Goal: Task Accomplishment & Management: Manage account settings

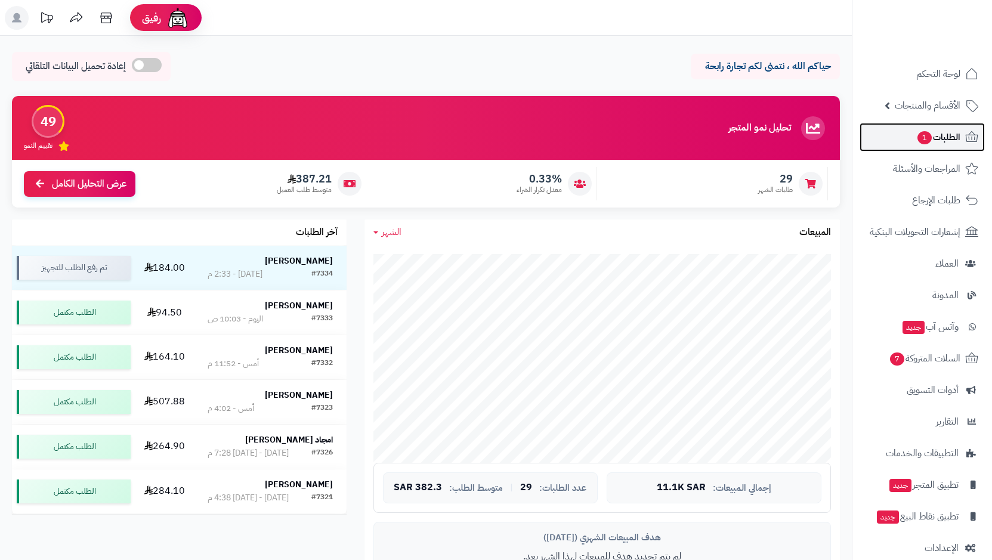
drag, startPoint x: 0, startPoint y: 0, endPoint x: 938, endPoint y: 144, distance: 949.0
click at [938, 144] on span "الطلبات 1" at bounding box center [939, 137] width 44 height 17
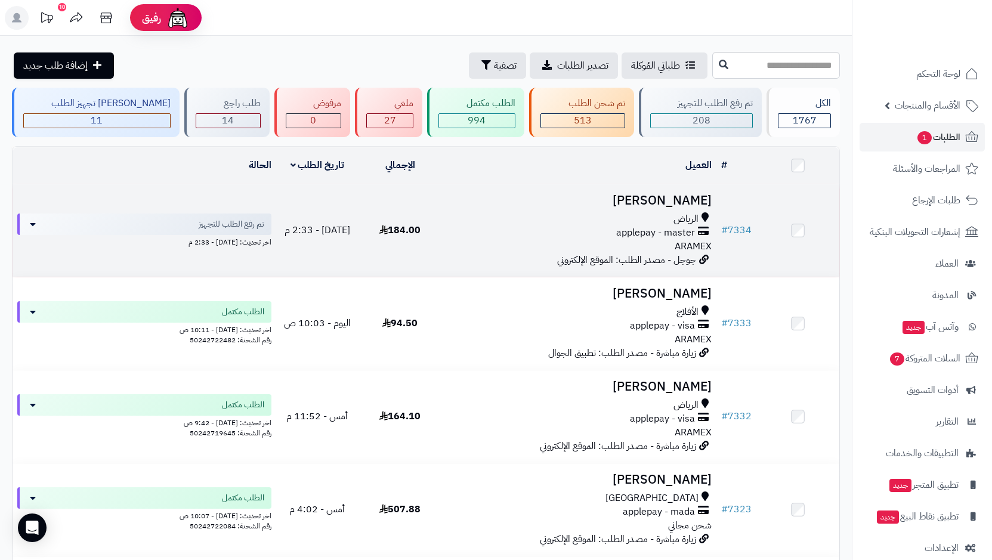
click at [664, 232] on span "applepay - master" at bounding box center [655, 233] width 79 height 14
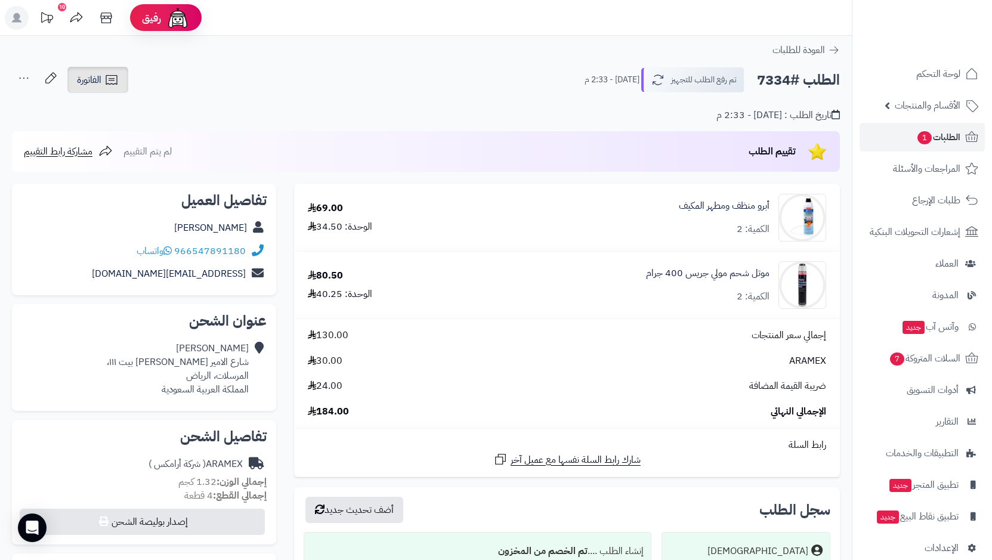
click at [95, 78] on span "الفاتورة" at bounding box center [89, 80] width 24 height 14
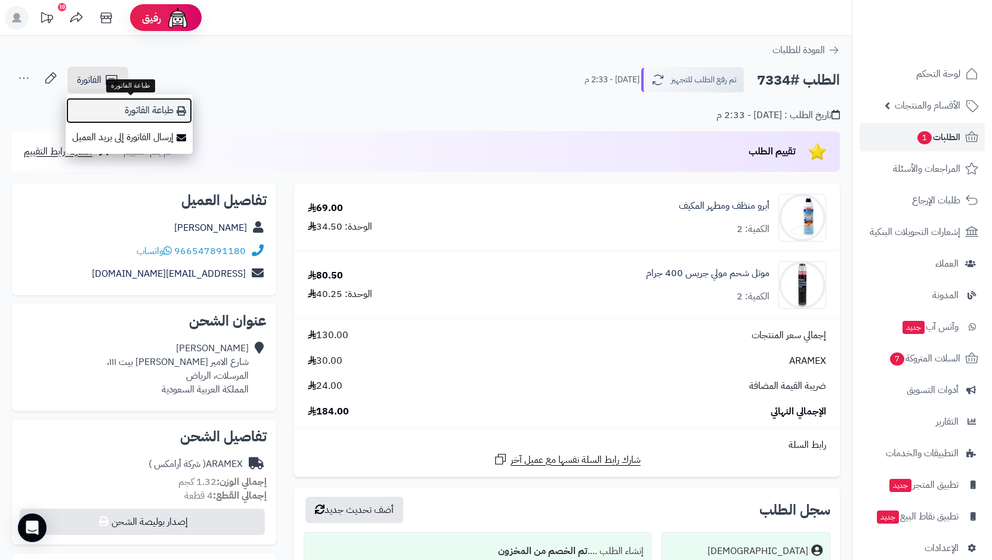
click at [165, 113] on link "طباعة الفاتورة" at bounding box center [129, 110] width 127 height 27
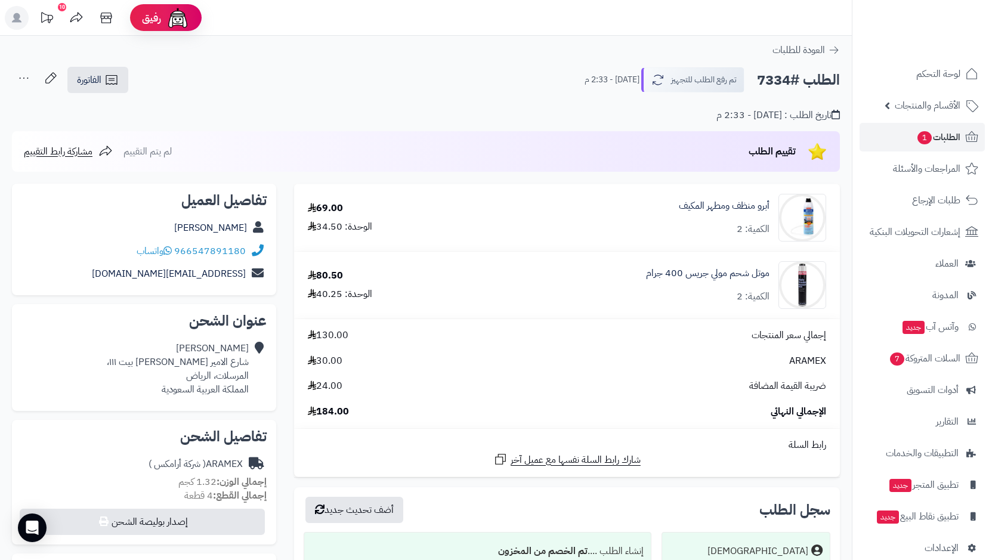
click at [21, 76] on icon at bounding box center [24, 78] width 24 height 24
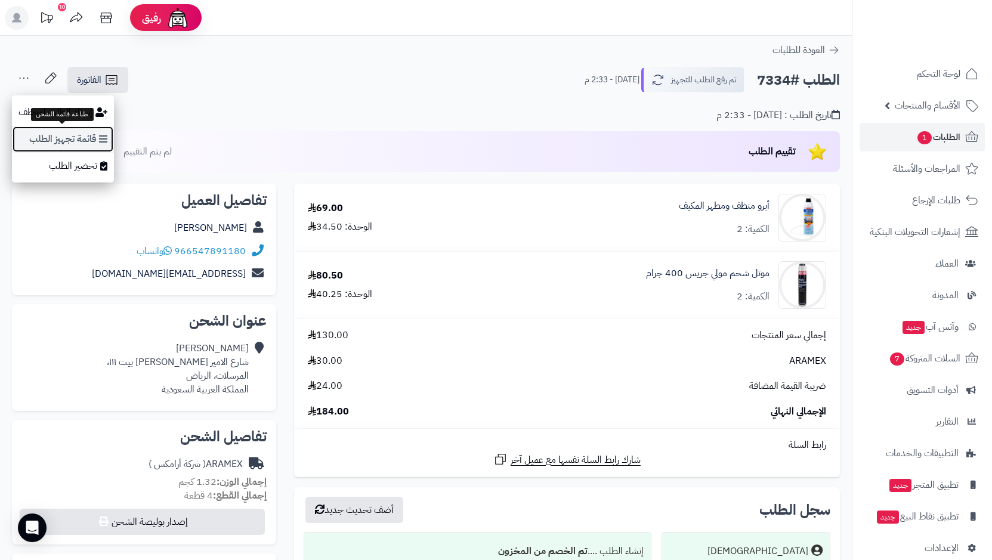
click at [85, 134] on link "قائمة تجهيز الطلب" at bounding box center [63, 139] width 102 height 27
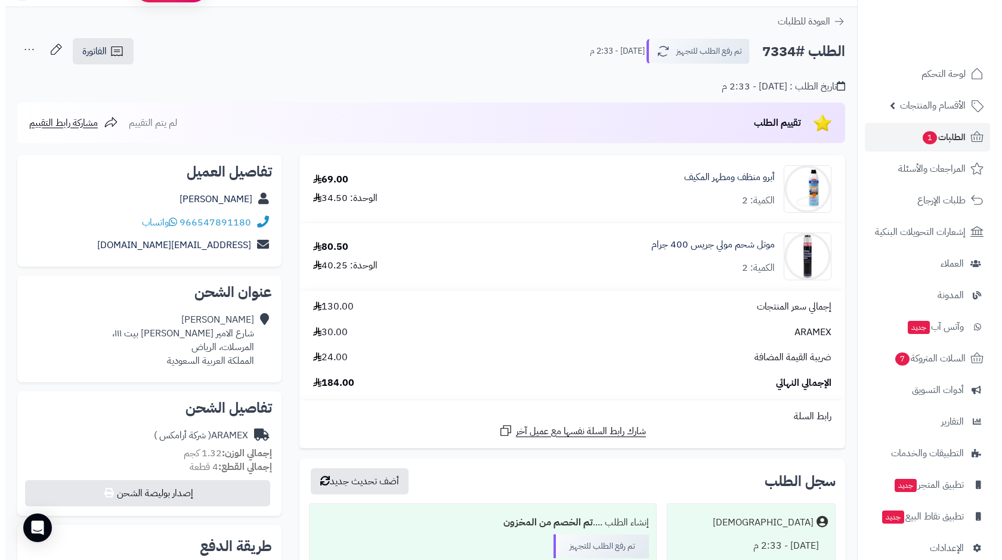
scroll to position [358, 0]
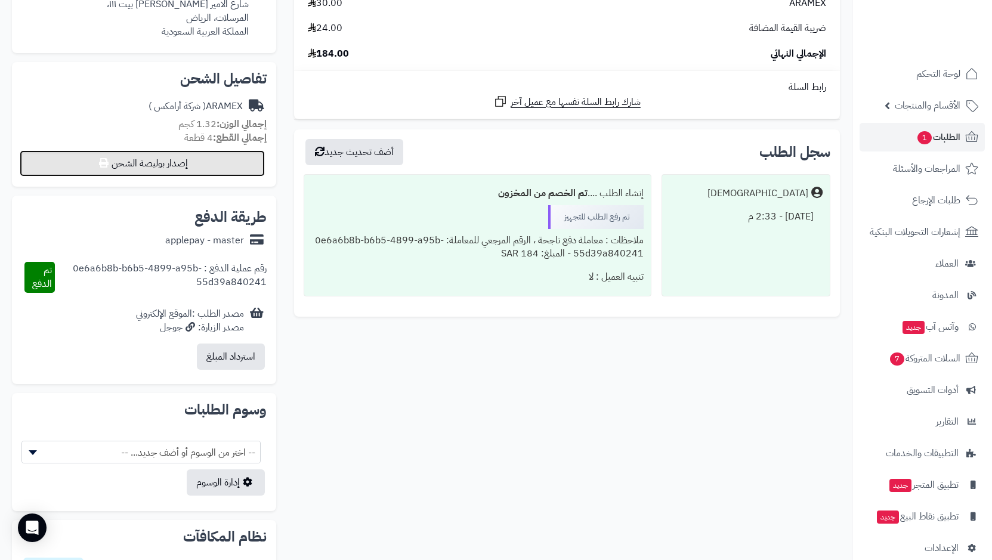
click at [168, 168] on button "إصدار بوليصة الشحن" at bounding box center [142, 163] width 245 height 26
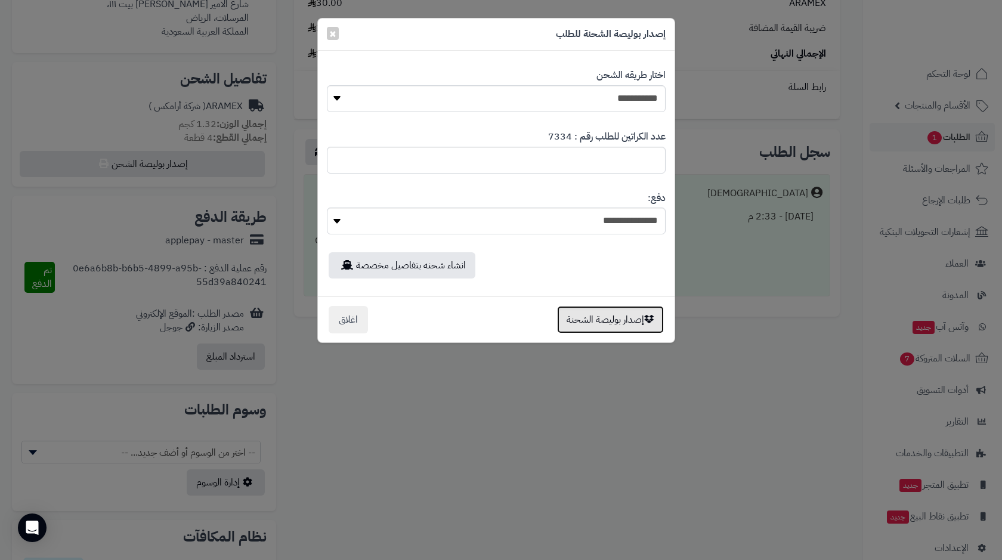
click at [624, 318] on button "إصدار بوليصة الشحنة" at bounding box center [610, 319] width 107 height 27
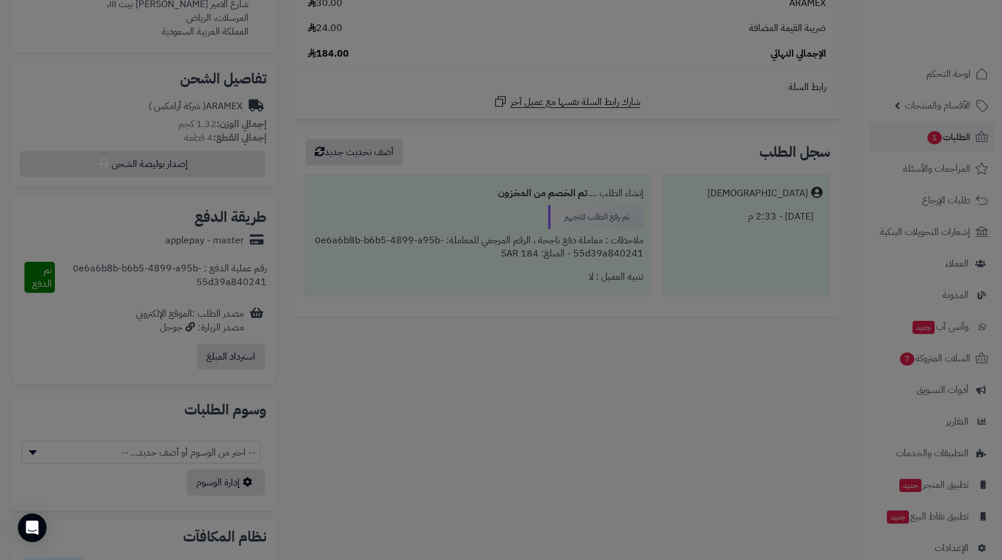
click at [628, 358] on div "**********" at bounding box center [501, 280] width 1002 height 560
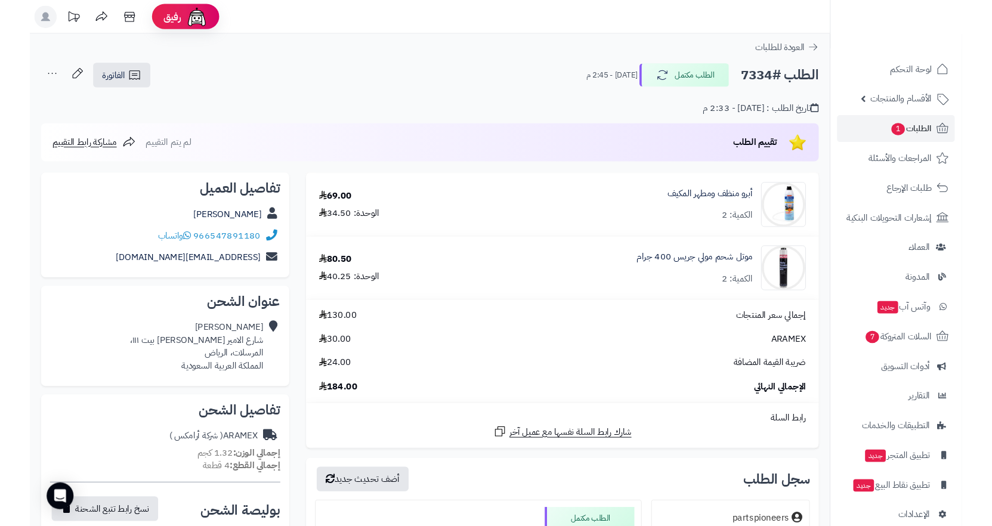
scroll to position [359, 0]
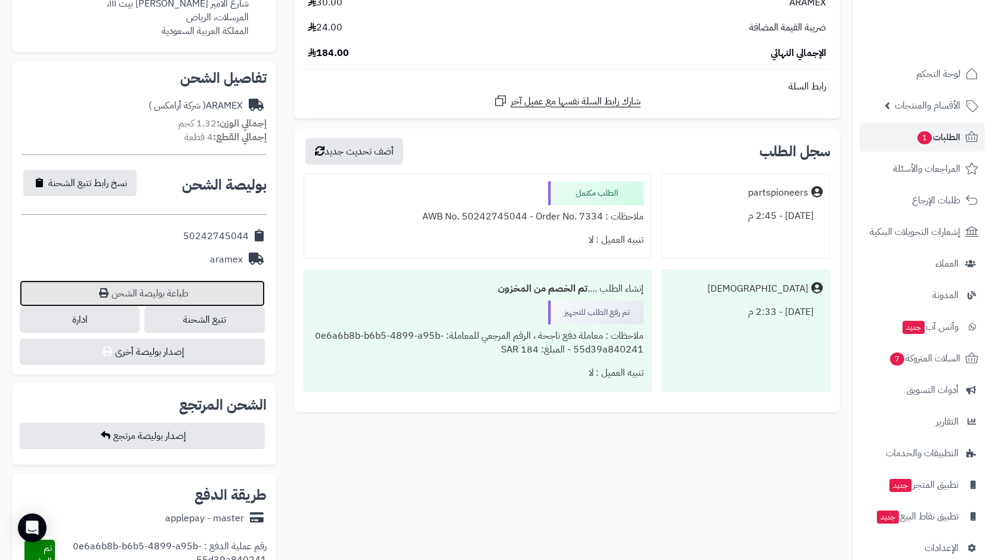
click at [164, 300] on link "طباعة بوليصة الشحن" at bounding box center [142, 293] width 245 height 26
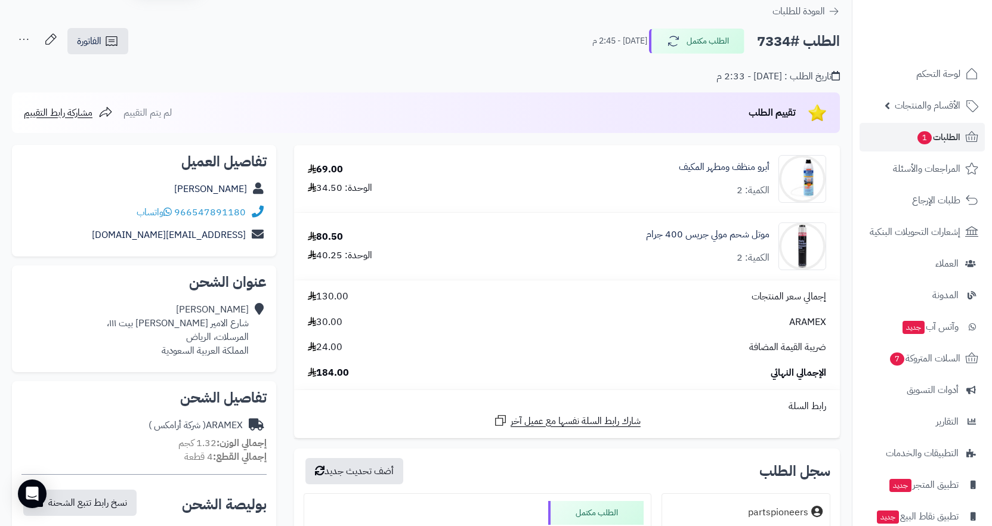
scroll to position [60, 0]
